Goal: Information Seeking & Learning: Learn about a topic

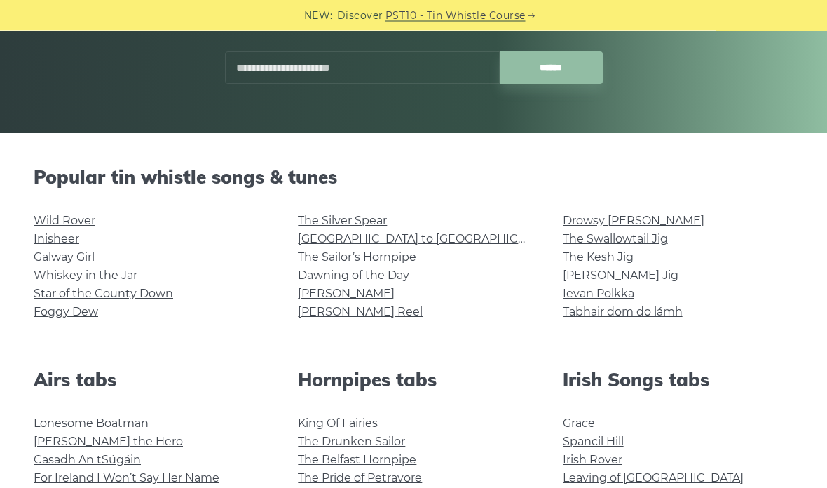
scroll to position [239, 0]
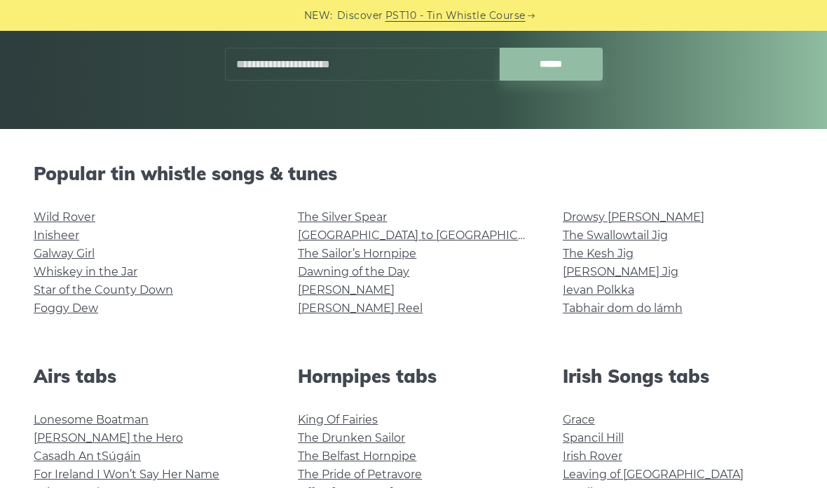
click at [631, 218] on link "Drowsy [PERSON_NAME]" at bounding box center [634, 216] width 142 height 13
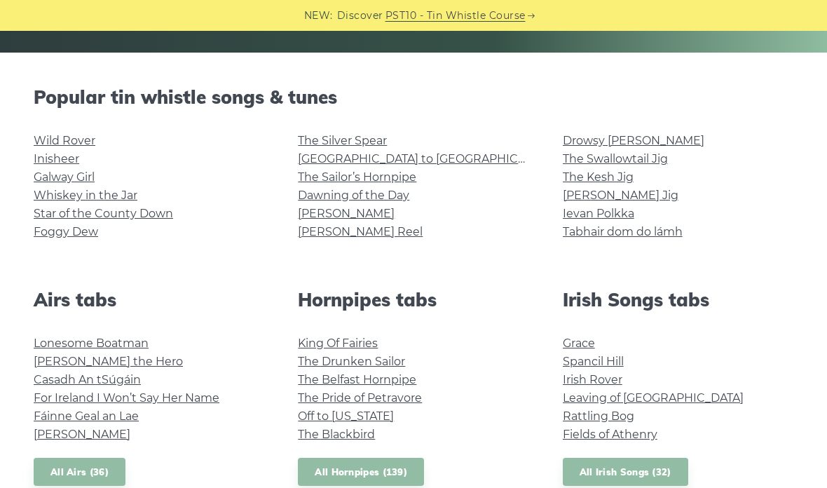
scroll to position [318, 0]
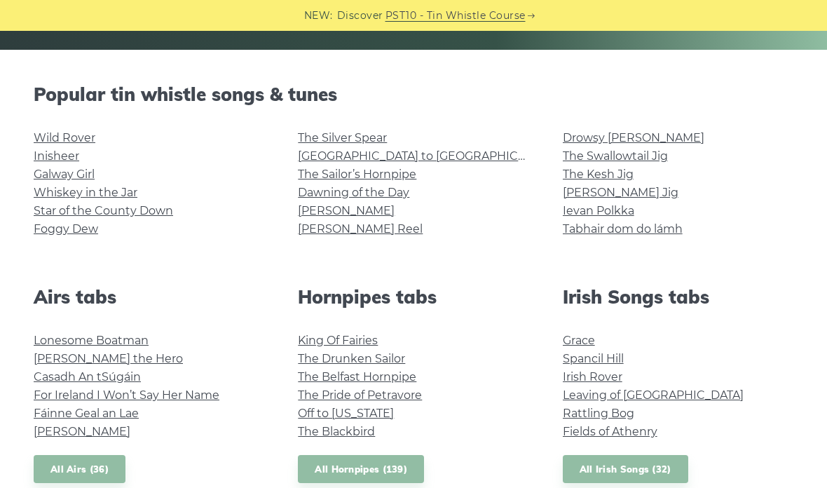
click at [624, 171] on link "The Kesh Jig" at bounding box center [598, 173] width 71 height 13
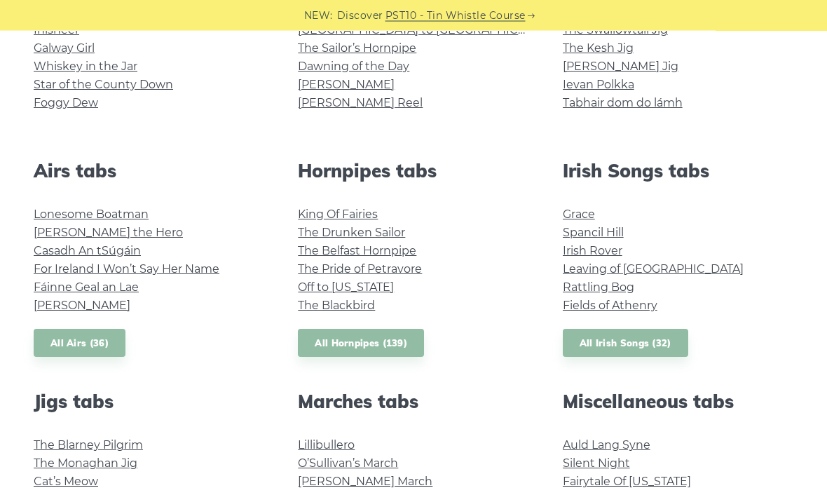
scroll to position [476, 0]
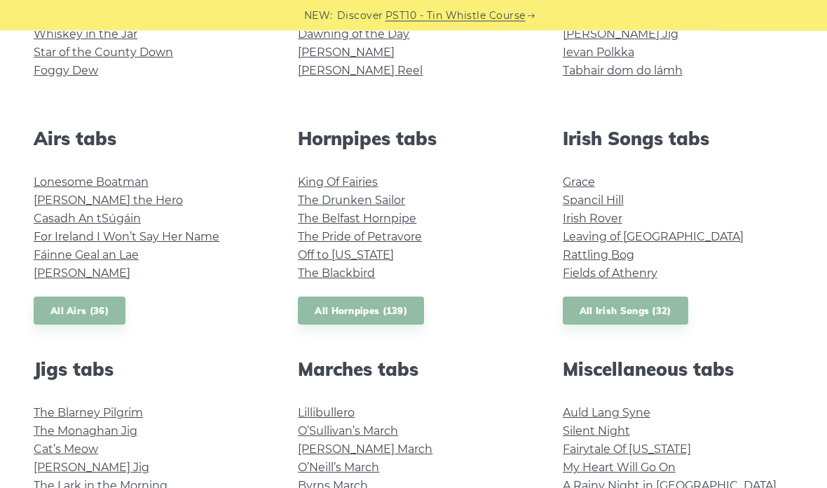
click at [616, 196] on link "Spancil Hill" at bounding box center [593, 200] width 61 height 13
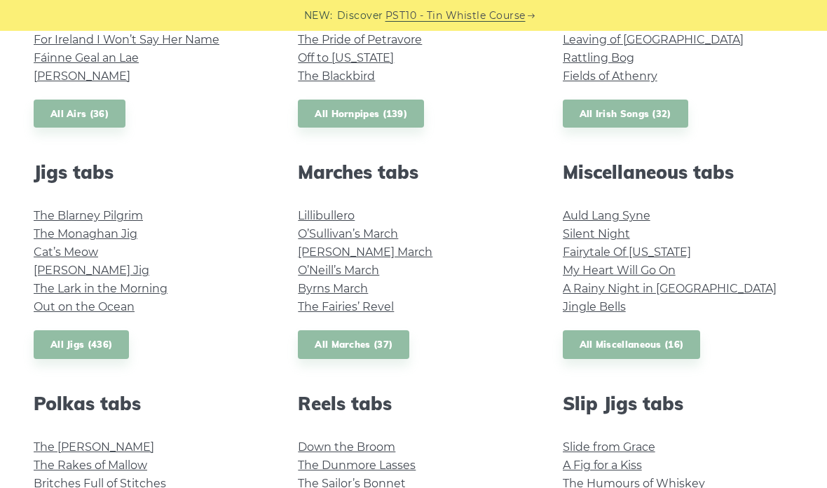
scroll to position [699, 0]
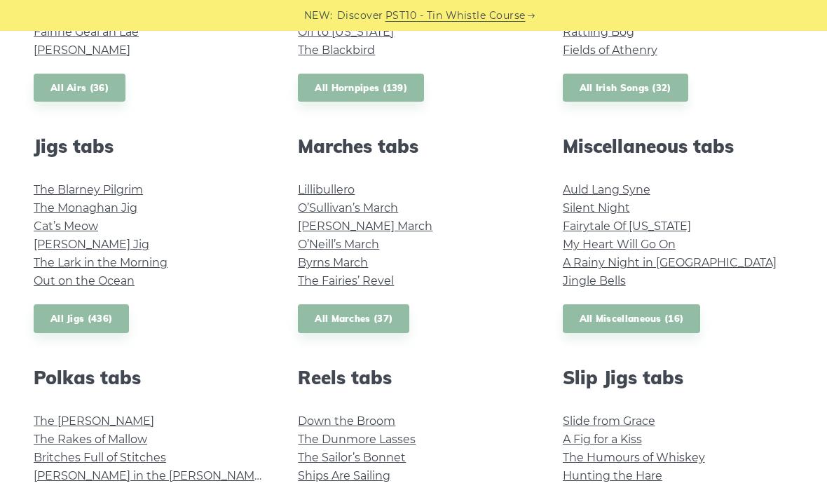
click at [664, 238] on link "My Heart Will Go On" at bounding box center [619, 244] width 113 height 13
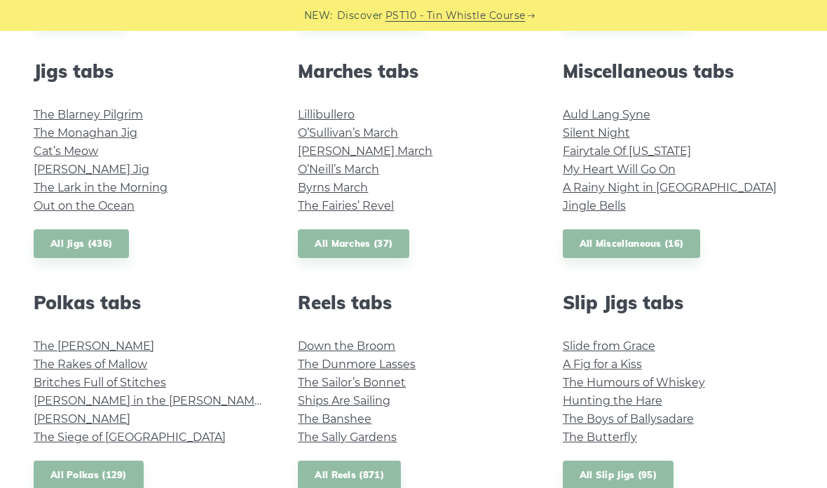
scroll to position [776, 0]
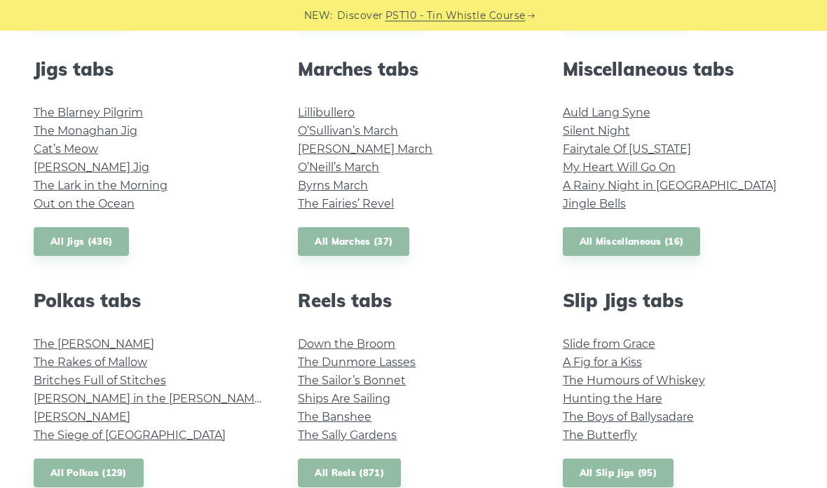
click at [125, 209] on link "Out on the Ocean" at bounding box center [84, 204] width 101 height 13
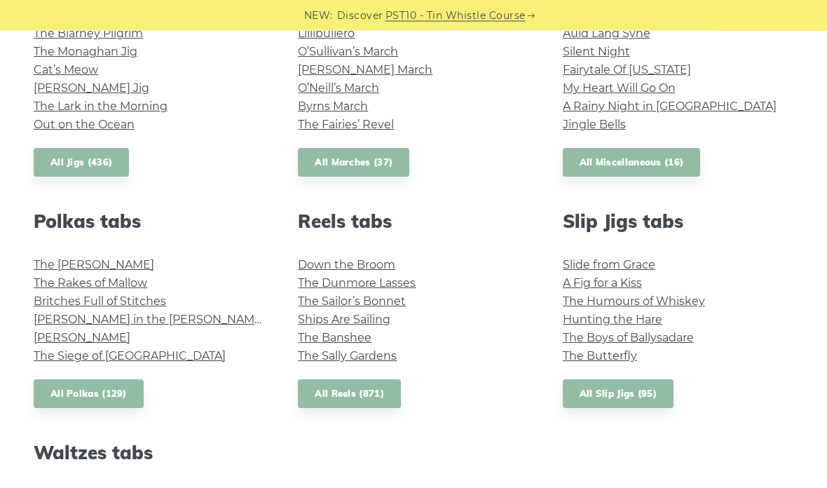
scroll to position [858, 0]
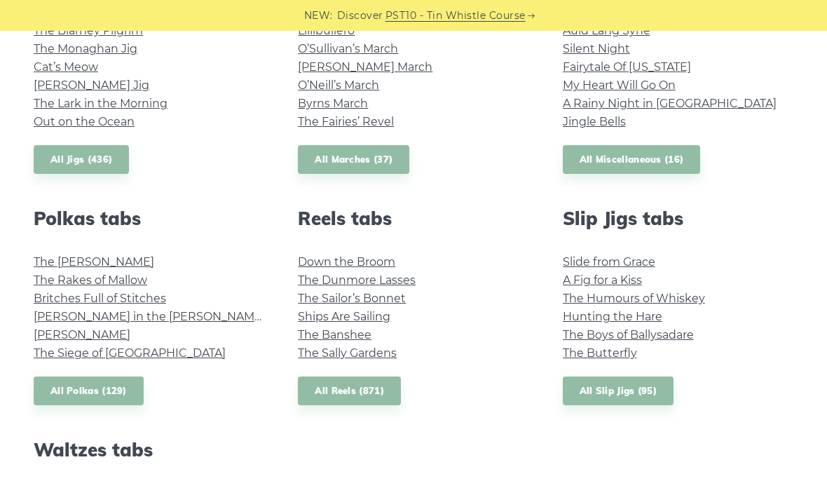
click at [323, 420] on div "Popular tin whistle songs & tunes Wild Rover Inisheer Galway Girl Whiskey in th…" at bounding box center [413, 106] width 793 height 1126
click at [343, 396] on link "All Reels (871)" at bounding box center [349, 390] width 103 height 29
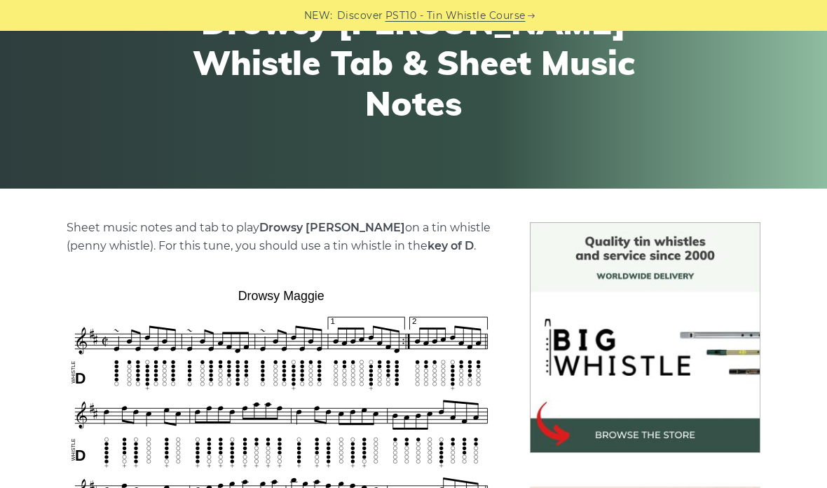
scroll to position [153, 0]
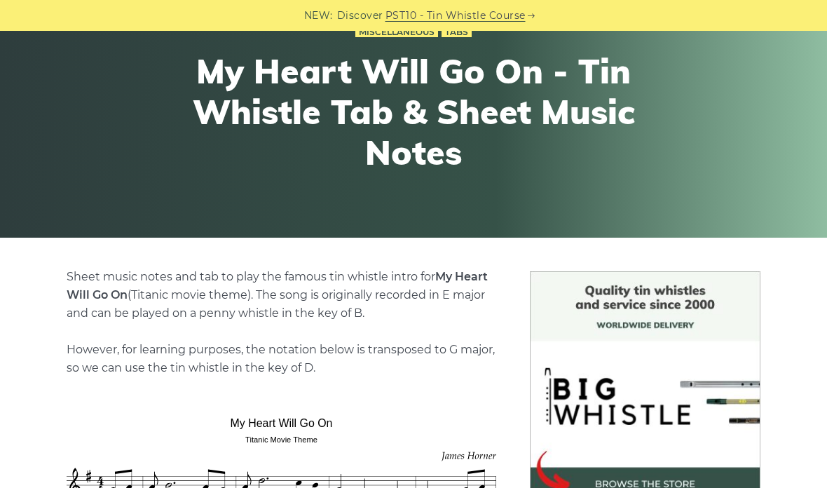
scroll to position [90, 0]
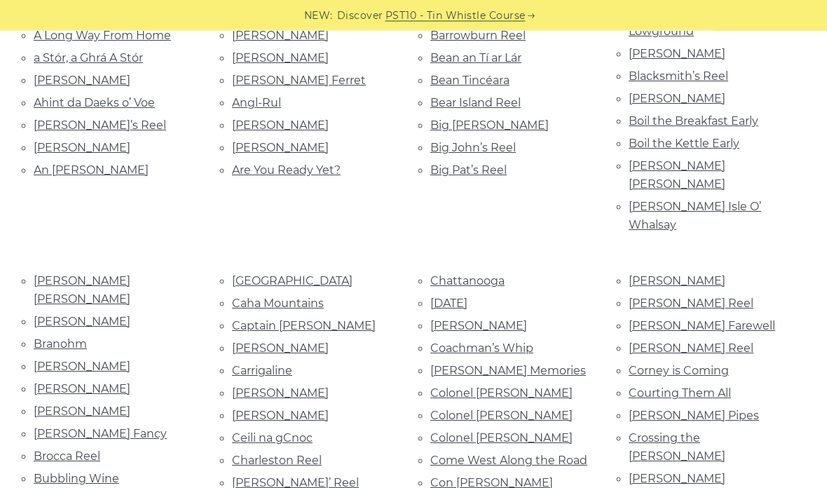
scroll to position [443, 0]
click at [255, 386] on link "Castle Kelly" at bounding box center [280, 392] width 97 height 13
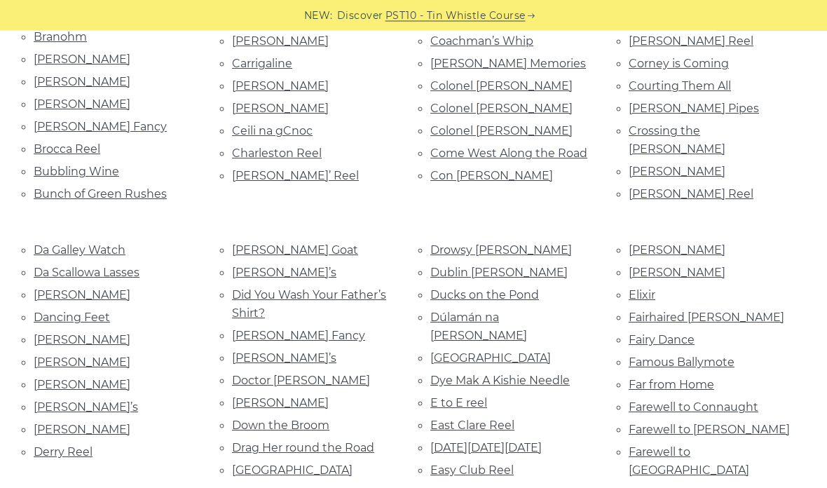
scroll to position [750, 0]
click at [106, 333] on link "[PERSON_NAME]" at bounding box center [82, 339] width 97 height 13
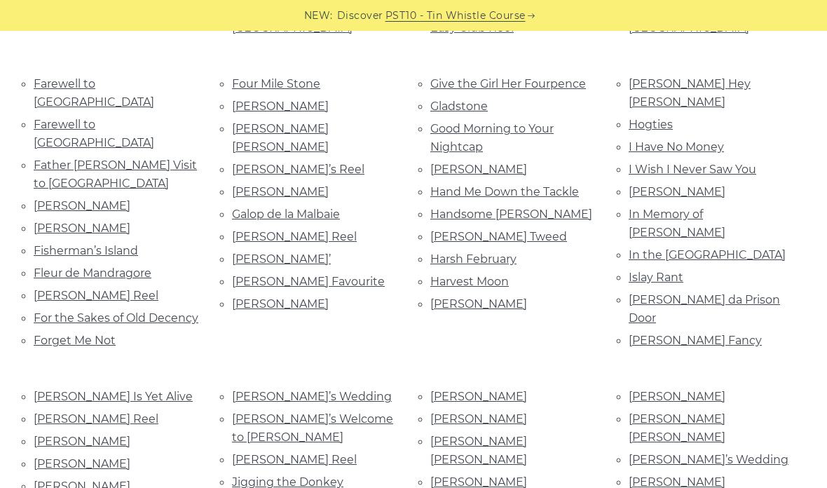
scroll to position [1227, 0]
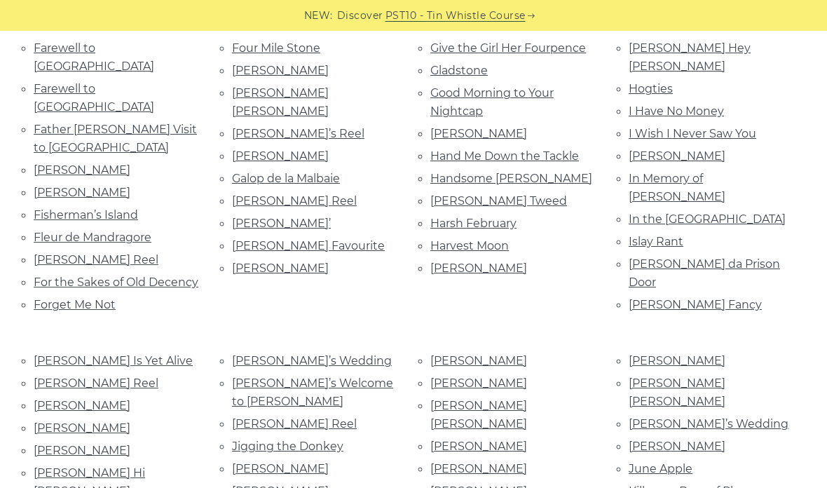
click at [493, 354] on link "John Doherty’s" at bounding box center [478, 360] width 97 height 13
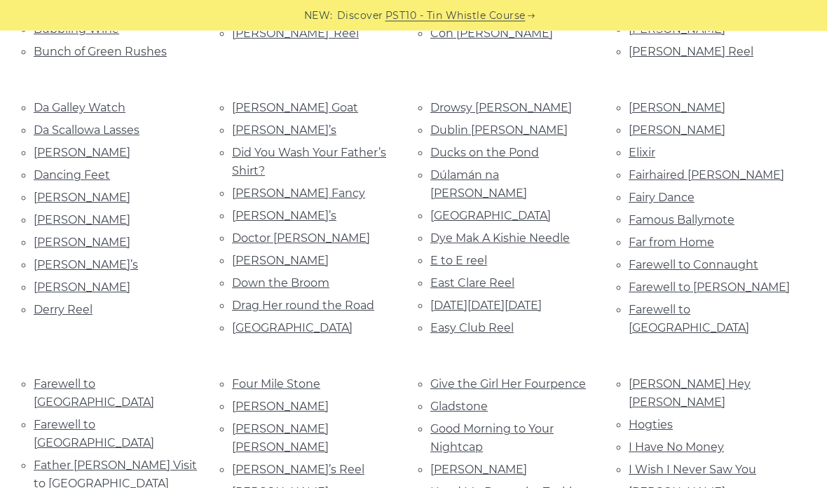
scroll to position [882, 0]
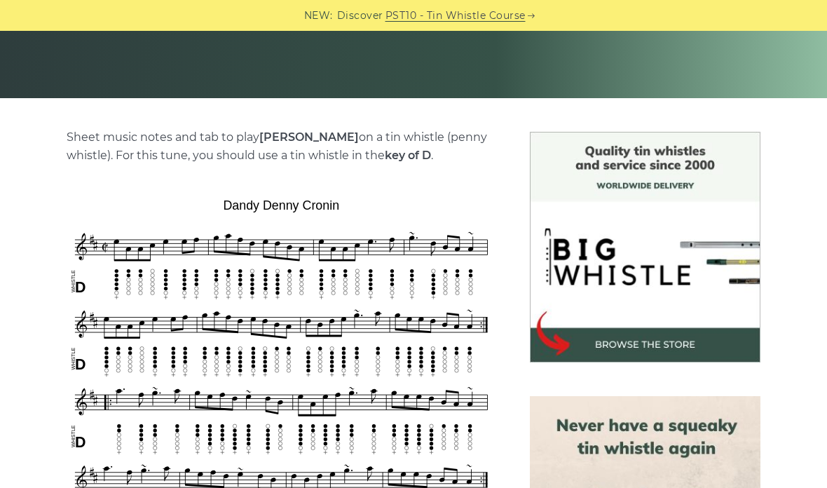
scroll to position [295, 0]
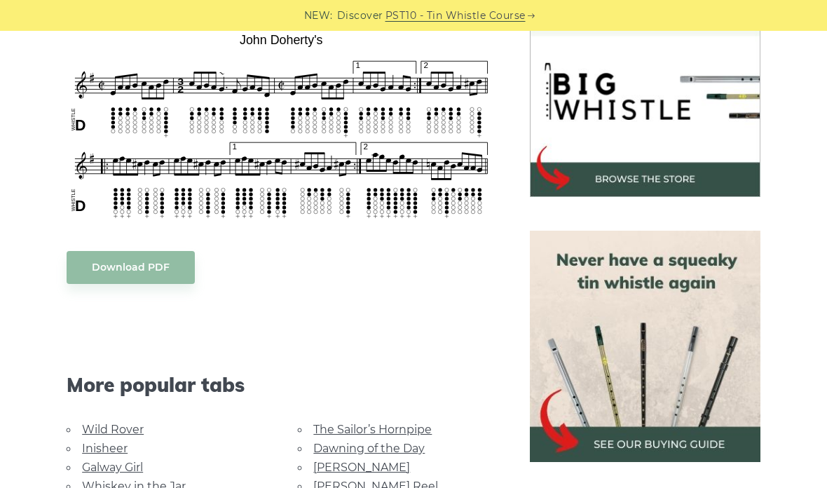
scroll to position [432, 0]
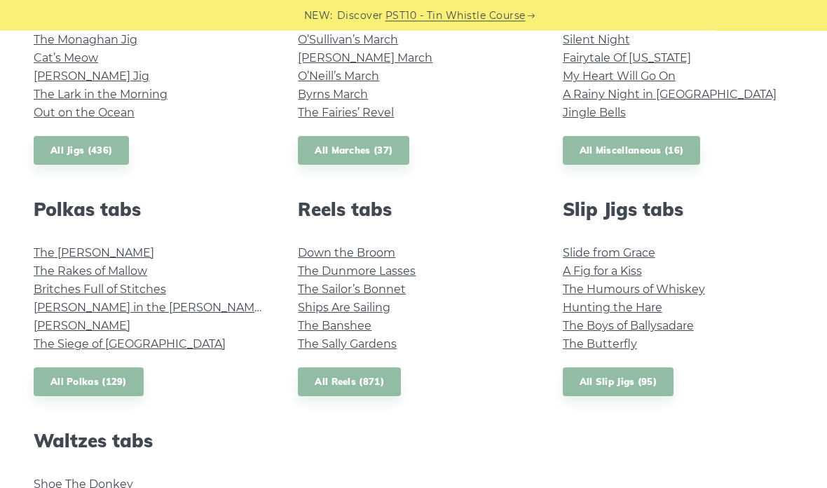
scroll to position [865, 0]
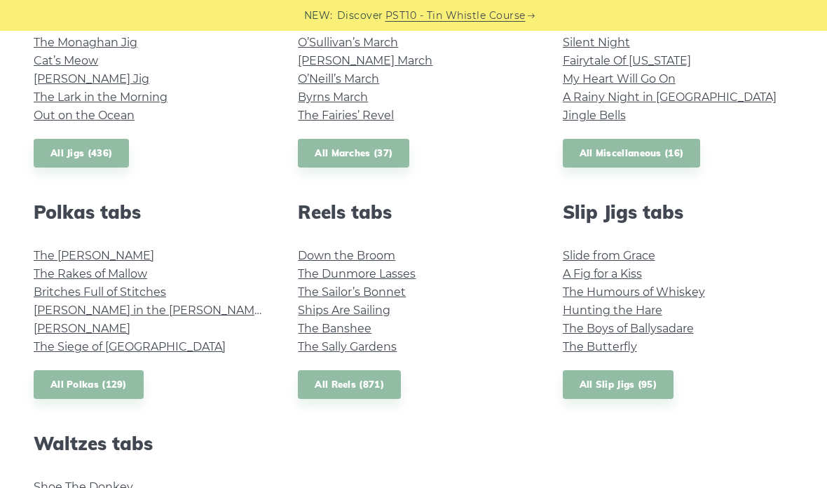
click at [74, 380] on link "All Polkas (129)" at bounding box center [89, 384] width 110 height 29
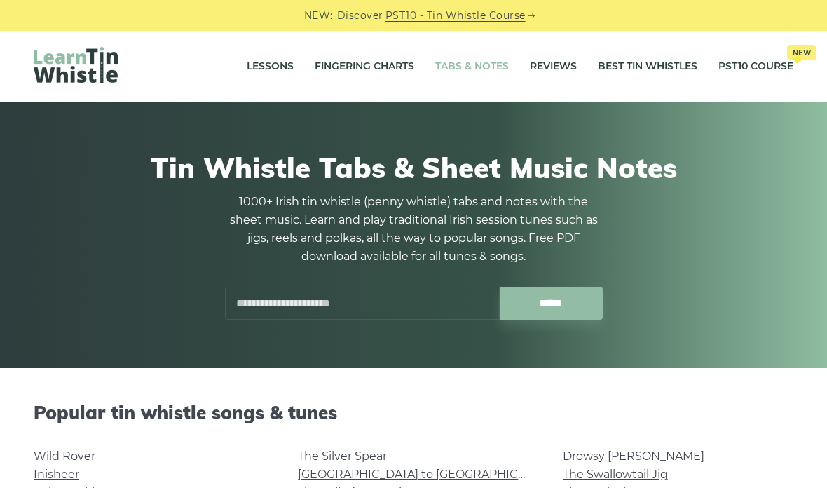
scroll to position [921, 0]
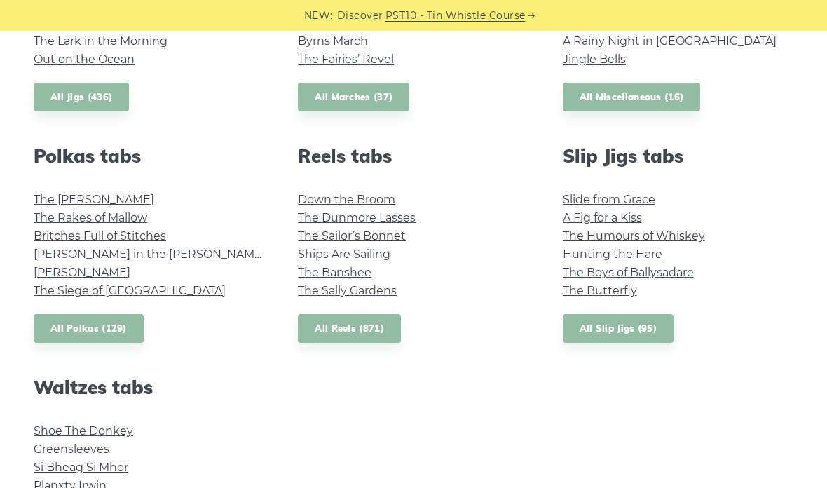
click at [123, 181] on div "Polkas tabs The [PERSON_NAME] The [PERSON_NAME] of [PERSON_NAME] Britches Full …" at bounding box center [149, 244] width 264 height 198
click at [96, 252] on link "[PERSON_NAME] in the [PERSON_NAME]" at bounding box center [150, 253] width 232 height 13
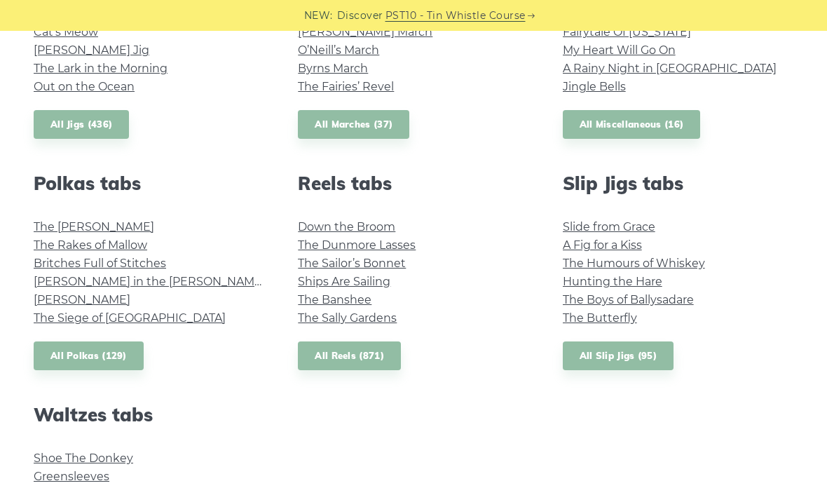
click at [682, 301] on link "The Boys of Ballysadare" at bounding box center [628, 299] width 131 height 13
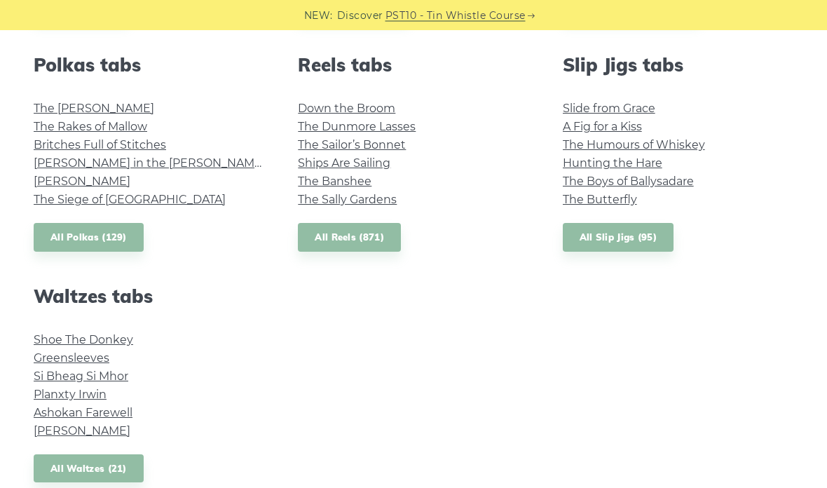
scroll to position [1012, 0]
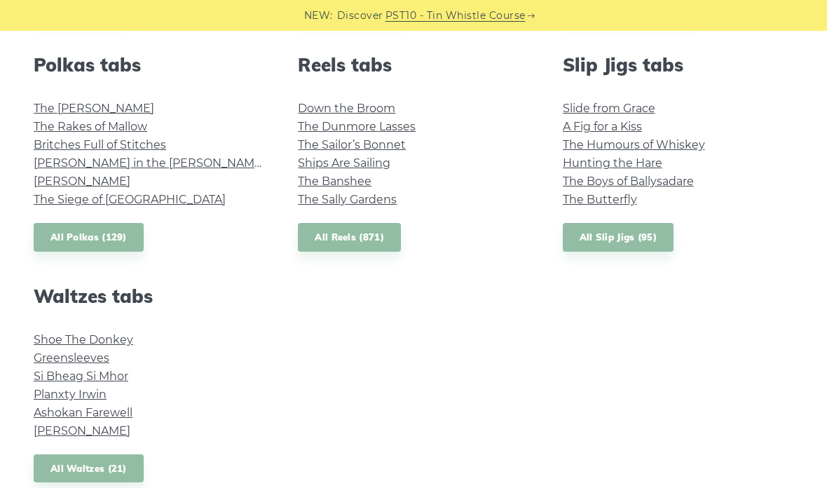
click at [53, 413] on link "Ashokan Farewell" at bounding box center [83, 412] width 99 height 13
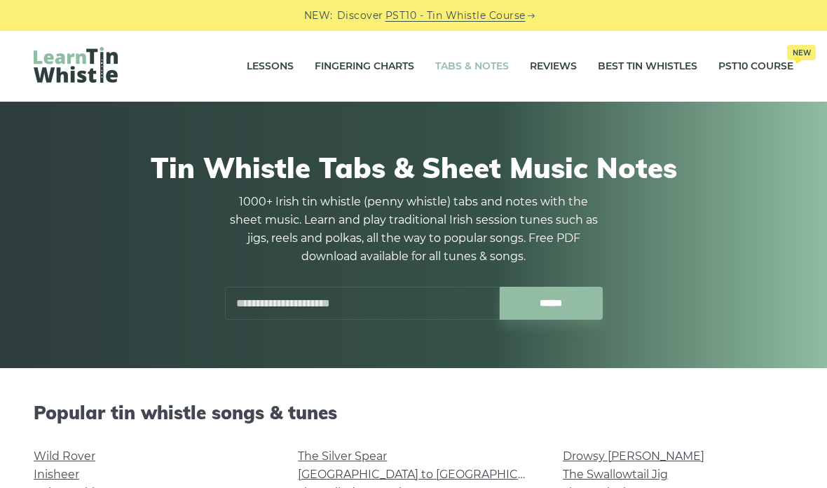
scroll to position [1068, 0]
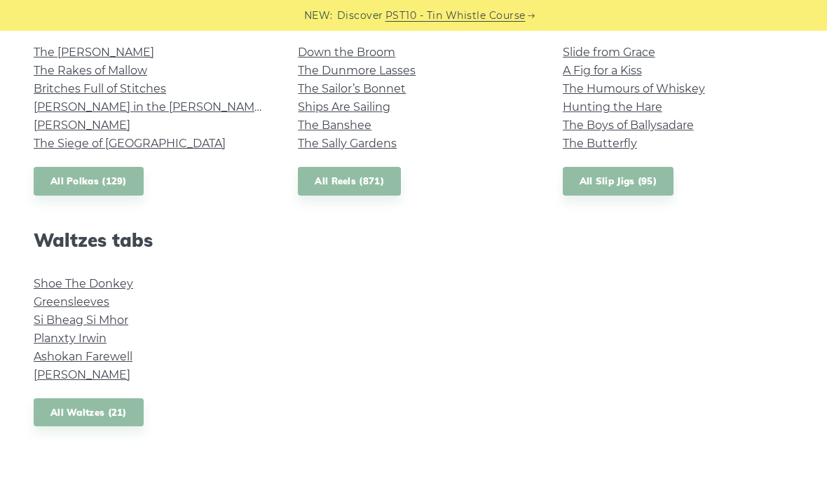
click at [88, 305] on link "Greensleeves" at bounding box center [72, 301] width 76 height 13
click at [92, 319] on link "Si­ Bheag Si­ Mhor" at bounding box center [81, 319] width 95 height 13
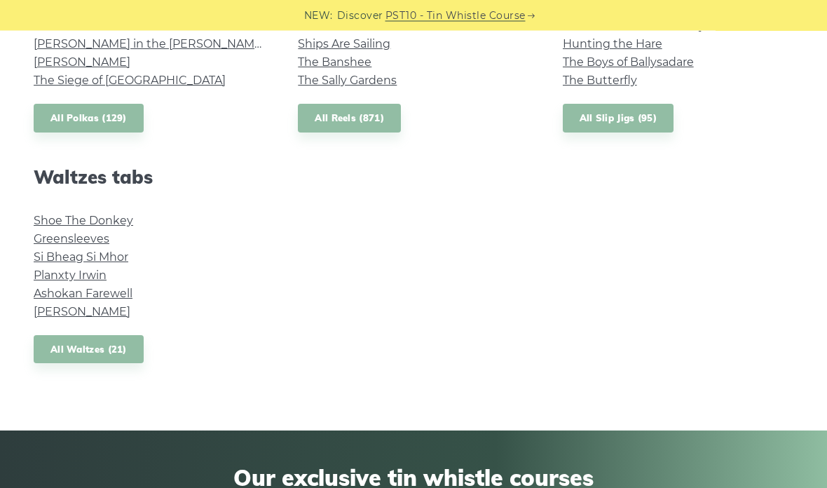
scroll to position [1142, 0]
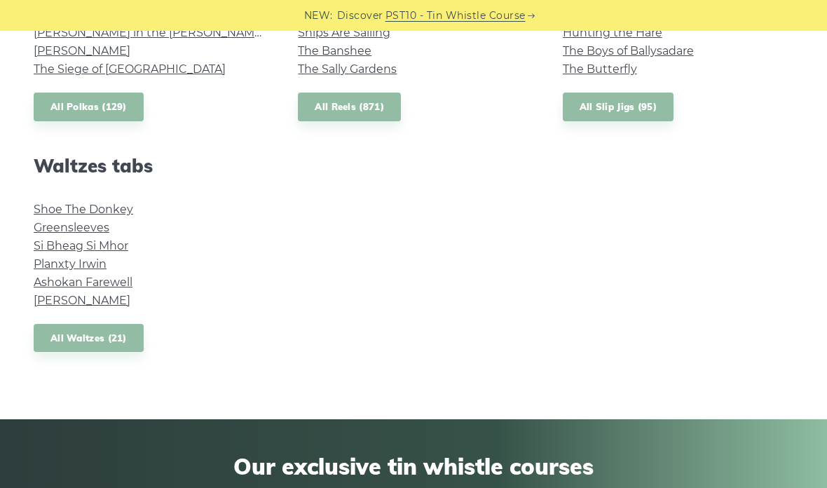
click at [110, 296] on link "Margaret’s Waltz" at bounding box center [82, 300] width 97 height 13
click at [83, 334] on link "All Waltzes (21)" at bounding box center [89, 338] width 110 height 29
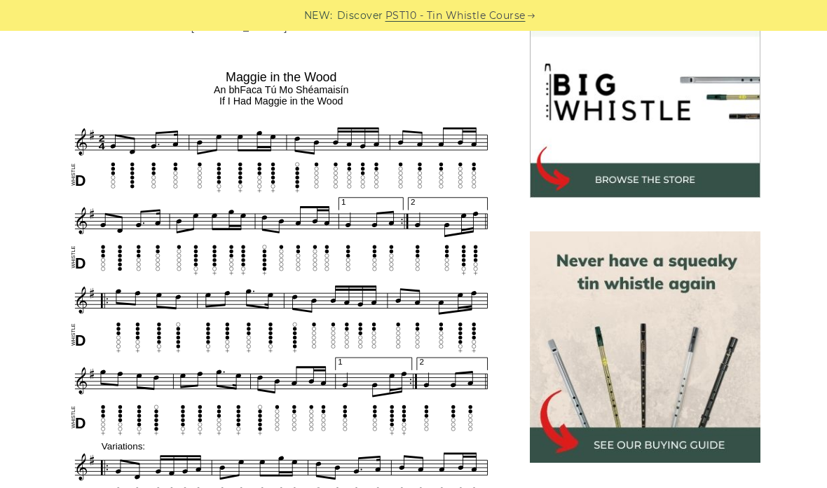
scroll to position [453, 0]
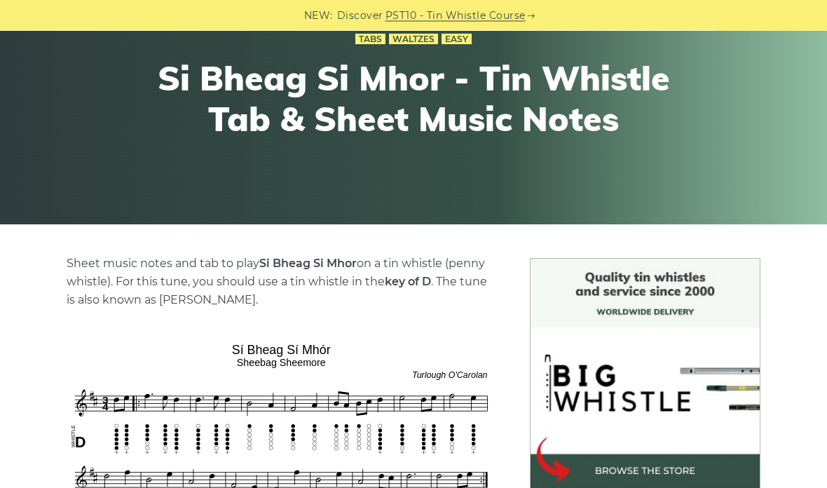
scroll to position [101, 0]
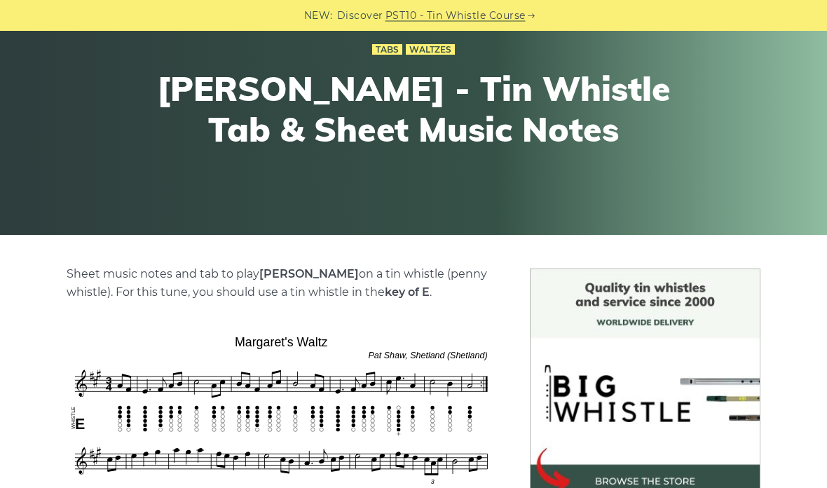
scroll to position [94, 0]
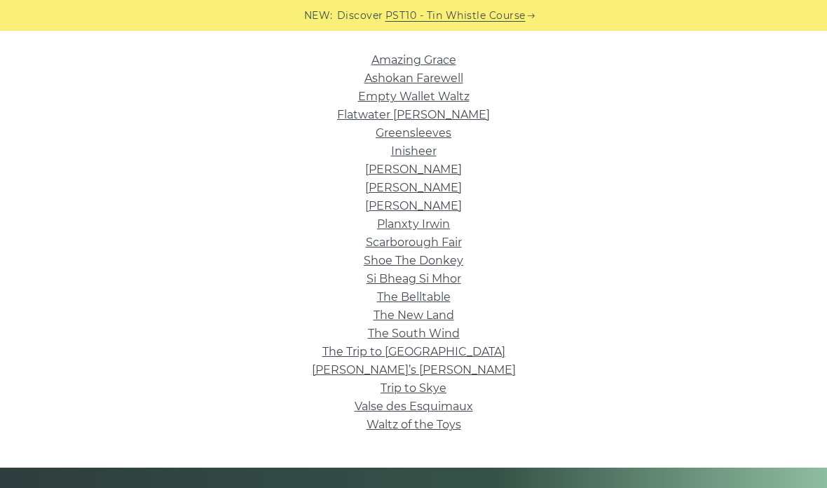
scroll to position [408, 0]
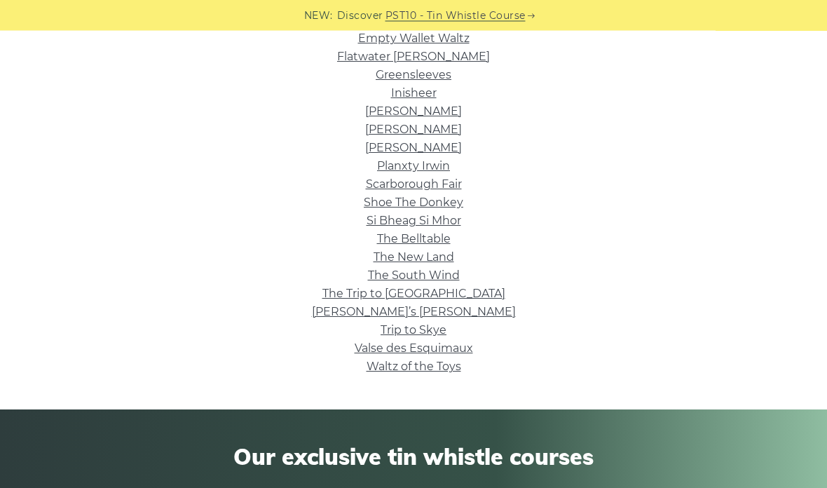
click at [457, 184] on link "Scarborough Fair" at bounding box center [414, 184] width 96 height 13
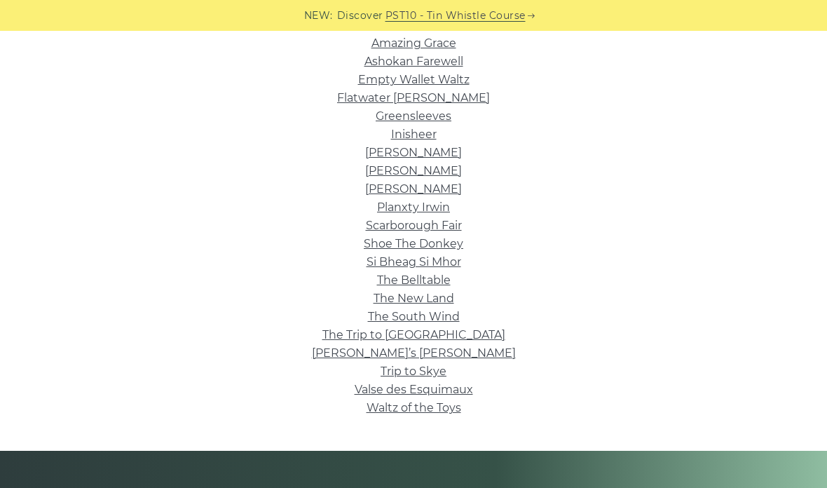
scroll to position [335, 0]
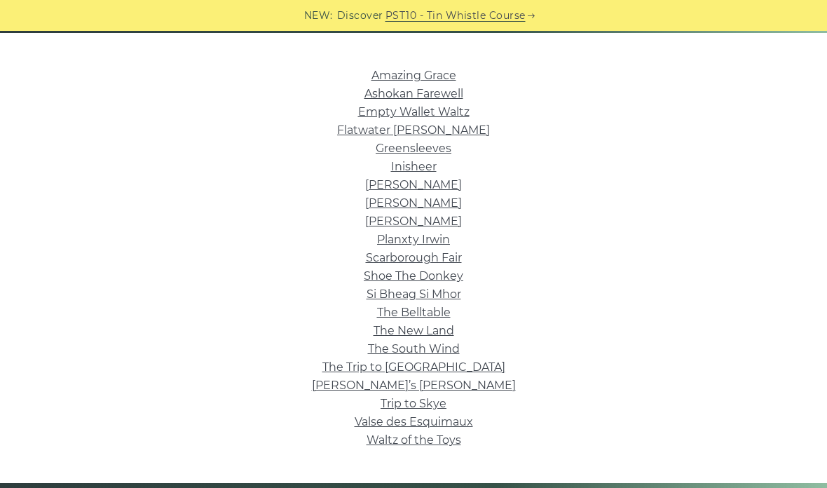
click at [450, 72] on link "Amazing Grace" at bounding box center [413, 75] width 85 height 13
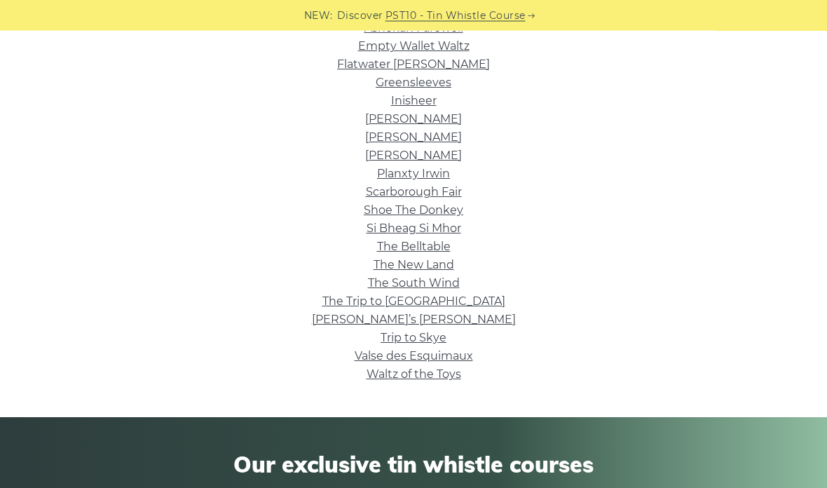
scroll to position [409, 0]
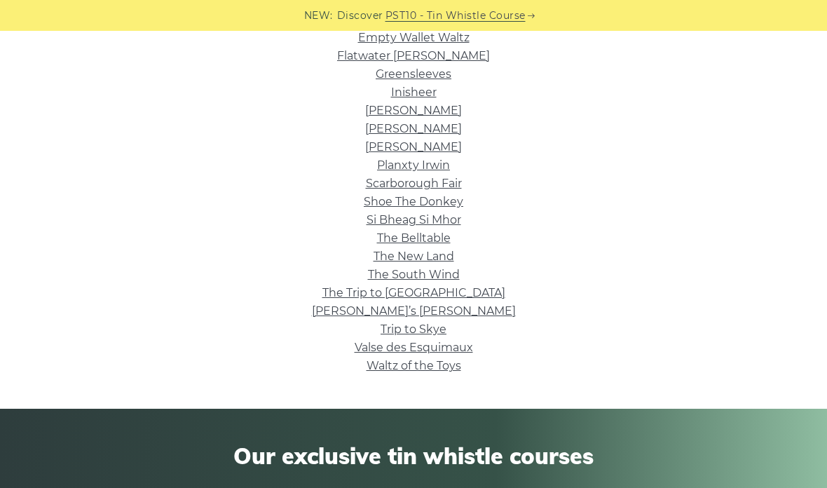
click at [427, 93] on link "Inisheer" at bounding box center [414, 91] width 46 height 13
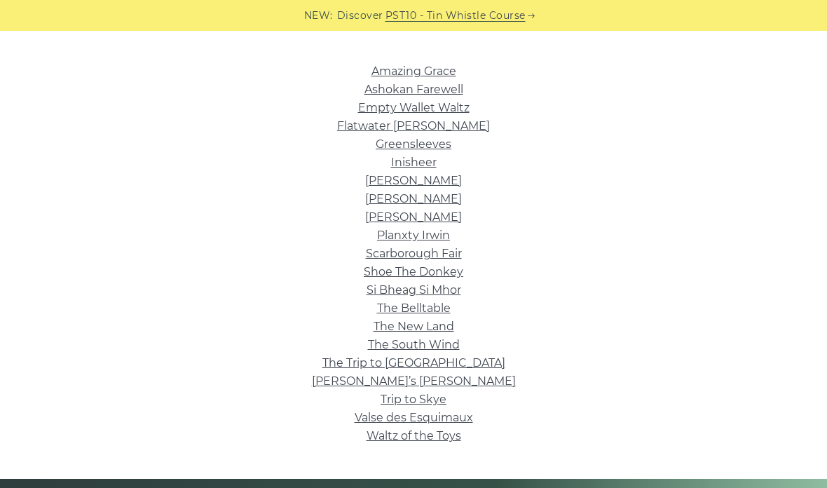
scroll to position [337, 0]
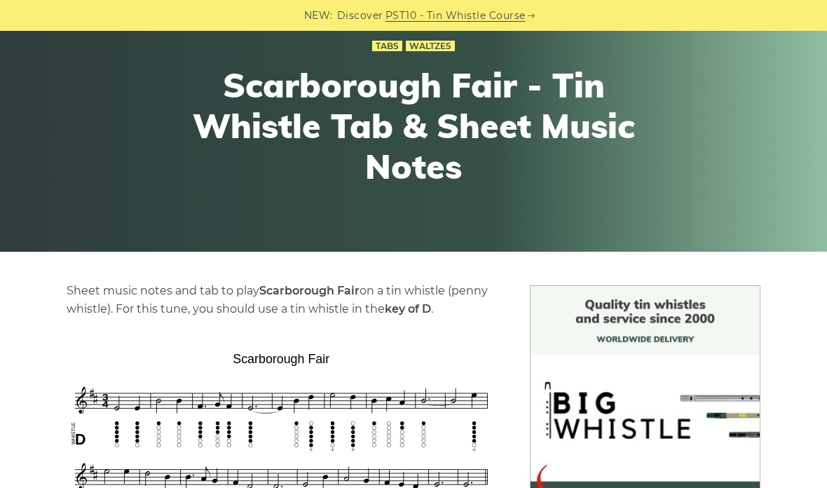
scroll to position [108, 0]
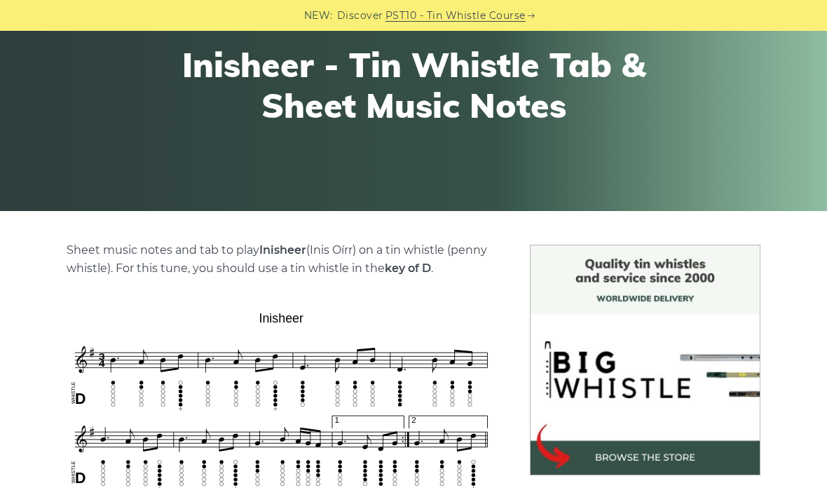
scroll to position [103, 0]
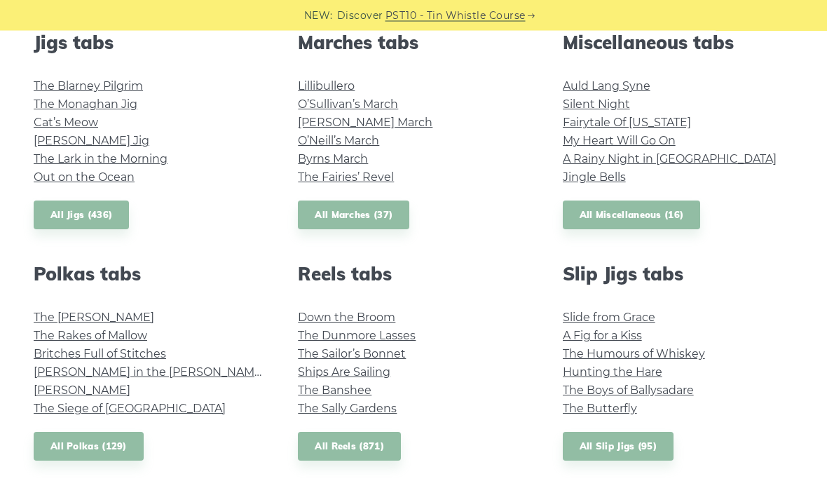
scroll to position [803, 0]
click at [76, 386] on link "[PERSON_NAME]" at bounding box center [82, 389] width 97 height 13
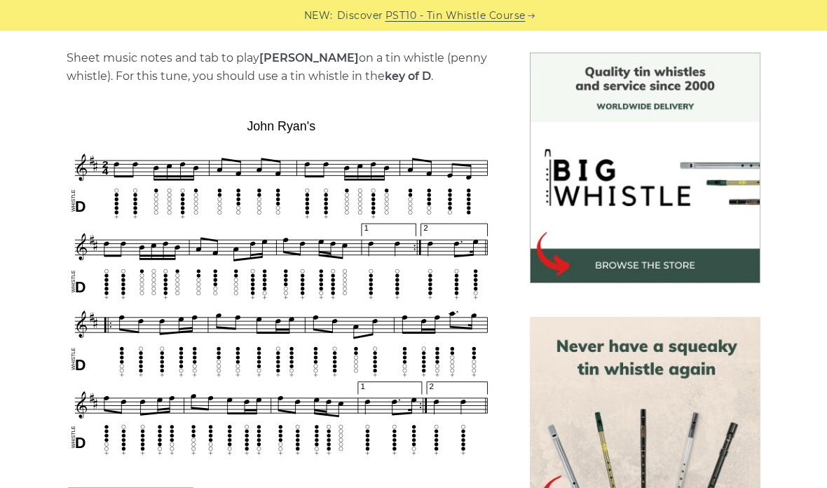
scroll to position [359, 0]
